Goal: Task Accomplishment & Management: Use online tool/utility

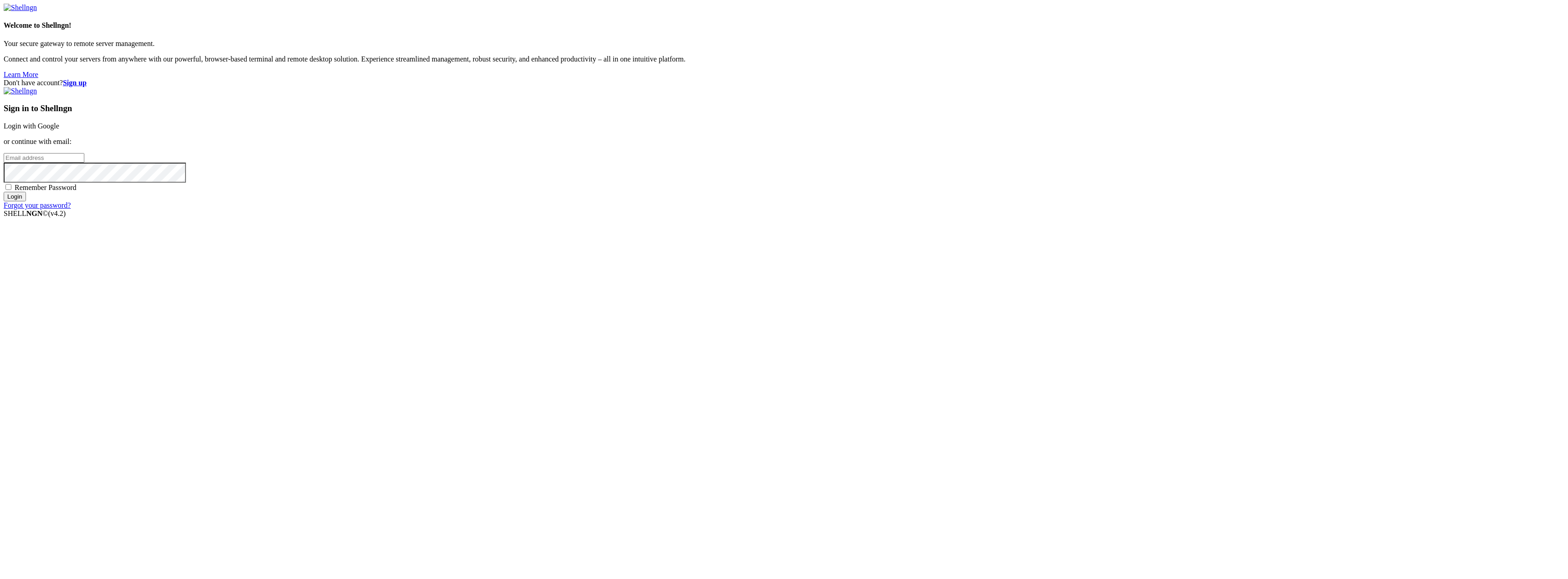
type input "[EMAIL_ADDRESS][DOMAIN_NAME]"
click at [26, 201] on input "Login" at bounding box center [15, 196] width 23 height 10
click at [85, 147] on input "number" at bounding box center [44, 142] width 81 height 10
type input "247587"
click at [30, 157] on input "Submit" at bounding box center [16, 152] width 26 height 10
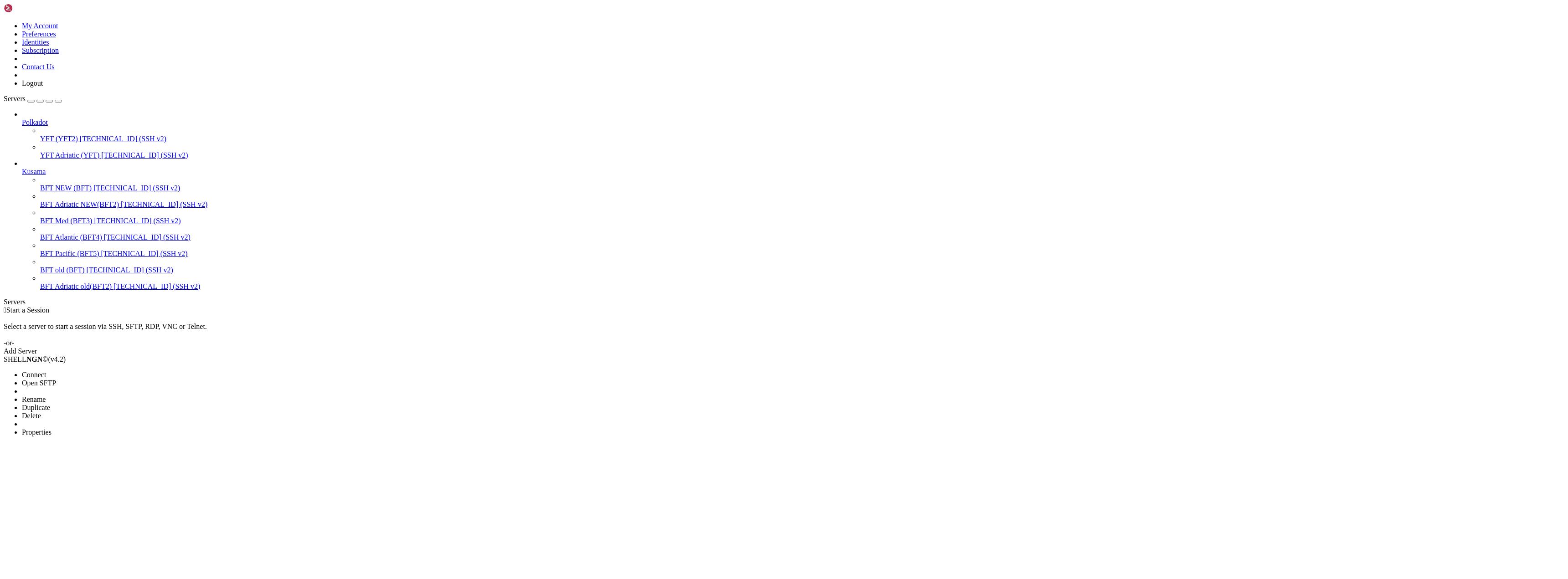
click at [68, 371] on li "Connect" at bounding box center [63, 375] width 83 height 8
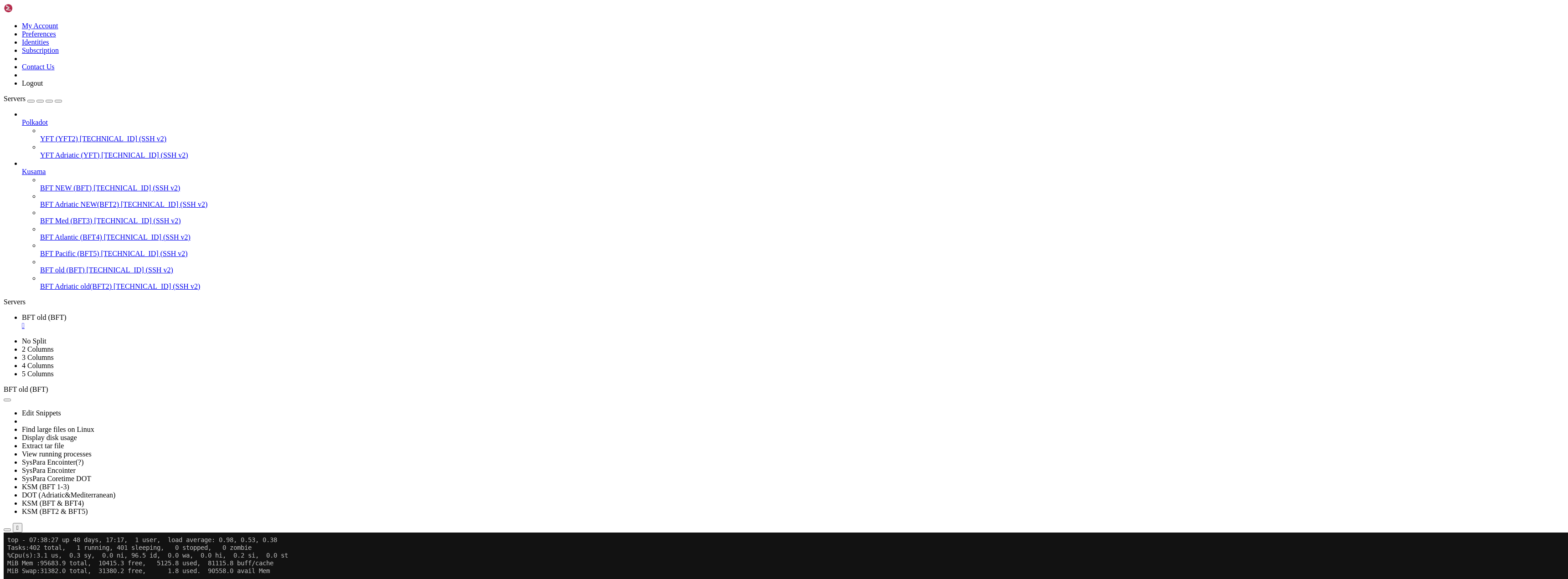
scroll to position [8, 0]
